Goal: Information Seeking & Learning: Learn about a topic

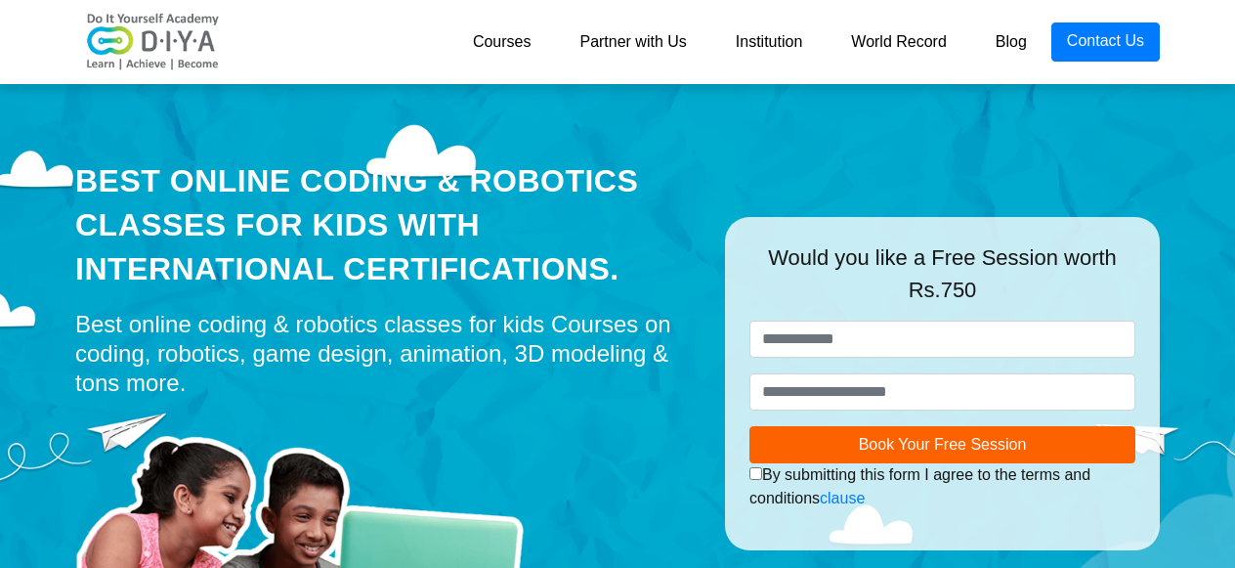
click at [1160, 154] on div "Best Online Coding & Robotics Classes for kids with International Certification…" at bounding box center [618, 344] width 1114 height 537
click at [1229, 42] on nav "Courses Partner with Us Institution World Record Blog Contact Us" at bounding box center [617, 42] width 1235 height 84
click at [345, 51] on div "Courses Partner with Us Institution World Record Blog Contact Us" at bounding box center [703, 41] width 912 height 39
click at [491, 33] on link "Courses" at bounding box center [501, 41] width 107 height 39
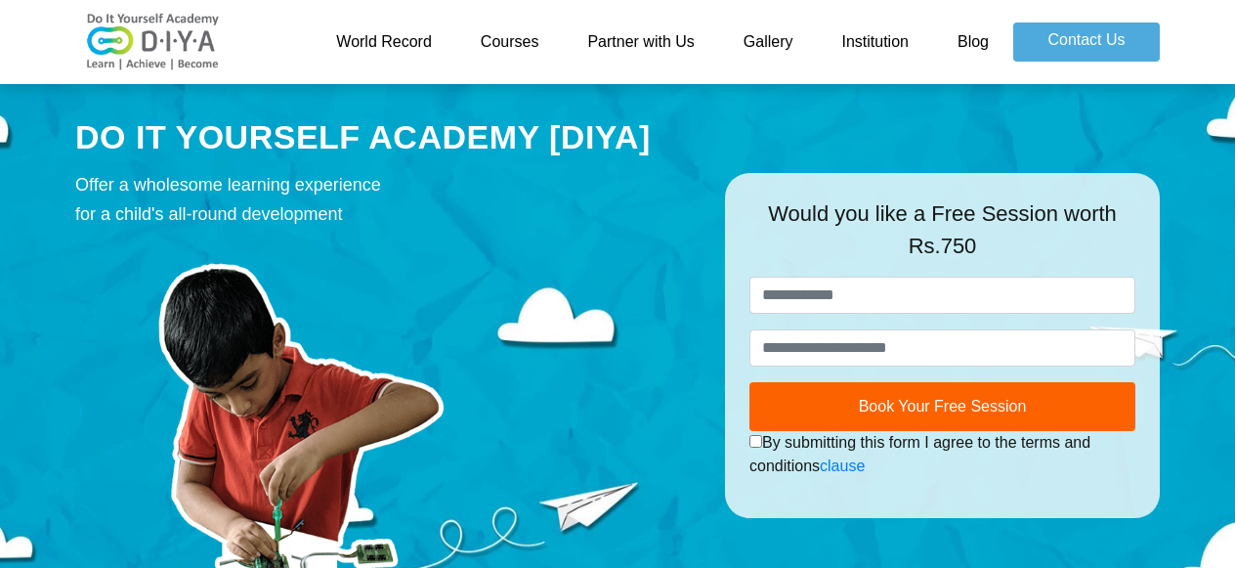
click at [495, 38] on link "Courses" at bounding box center [509, 41] width 107 height 39
click at [524, 46] on link "Courses" at bounding box center [509, 41] width 107 height 39
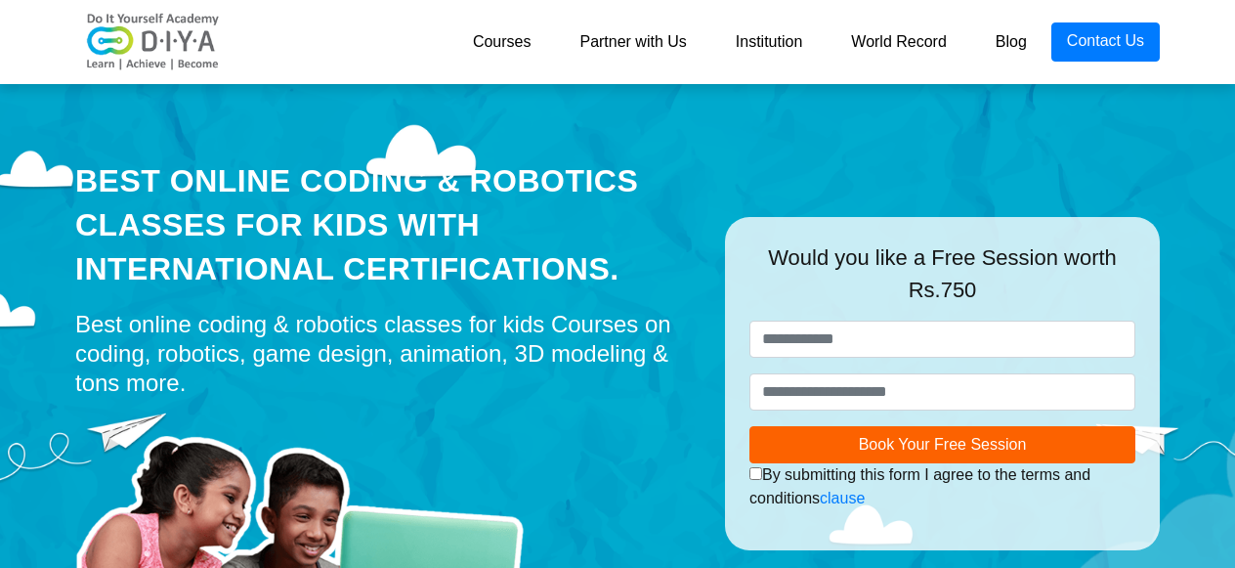
drag, startPoint x: 998, startPoint y: 143, endPoint x: 1054, endPoint y: 98, distance: 71.6
click at [998, 143] on div "Best Online Coding & Robotics Classes for kids with International Certification…" at bounding box center [618, 344] width 1114 height 537
click at [507, 35] on link "Courses" at bounding box center [501, 41] width 107 height 39
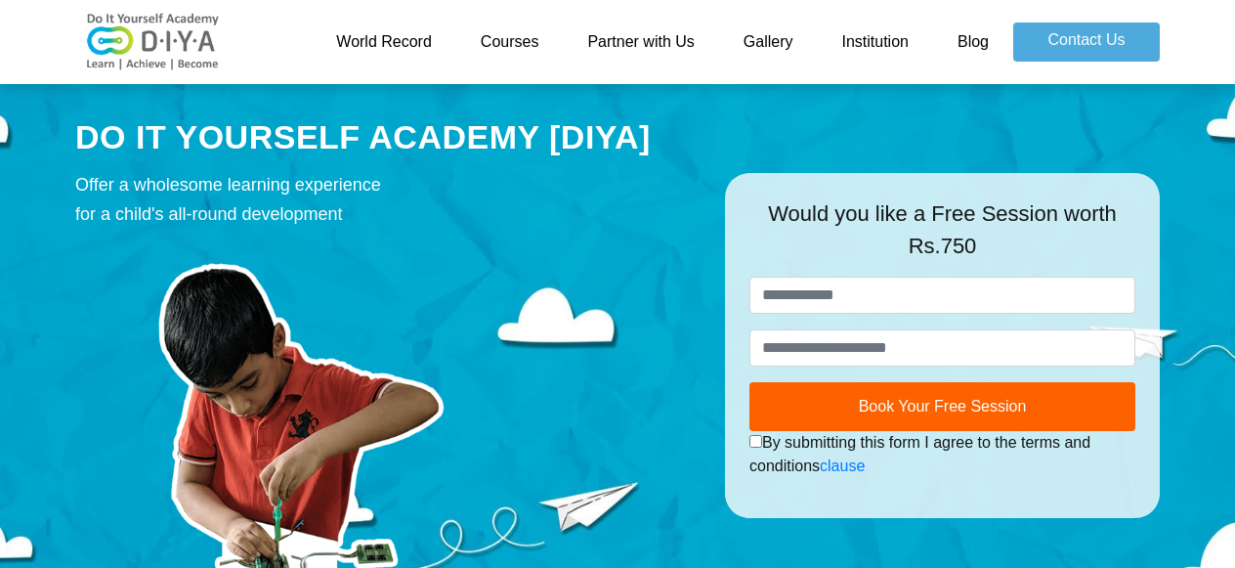
click at [503, 256] on img at bounding box center [299, 406] width 449 height 337
click at [508, 40] on link "Courses" at bounding box center [509, 41] width 107 height 39
click at [225, 196] on div "Offer a wholesome learning experience for a child's all-round development" at bounding box center [385, 199] width 620 height 59
drag, startPoint x: 1001, startPoint y: 124, endPoint x: 957, endPoint y: 90, distance: 55.7
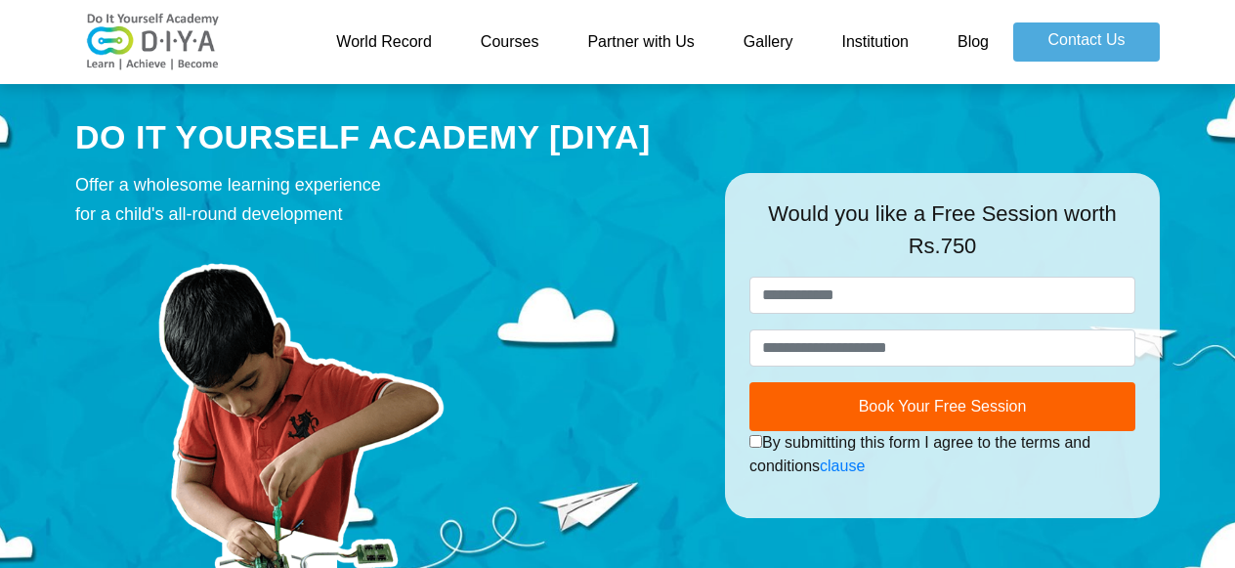
click at [1002, 125] on div "DO IT YOURSELF ACADEMY [DIYA] Offer a wholesome learning experience for a child…" at bounding box center [618, 344] width 1114 height 537
